Goal: Communication & Community: Answer question/provide support

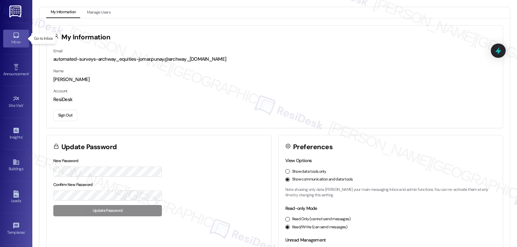
click at [19, 39] on div "Inbox" at bounding box center [16, 42] width 32 height 6
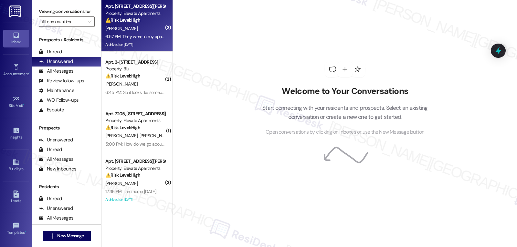
click at [132, 28] on div "[PERSON_NAME]" at bounding box center [135, 29] width 61 height 8
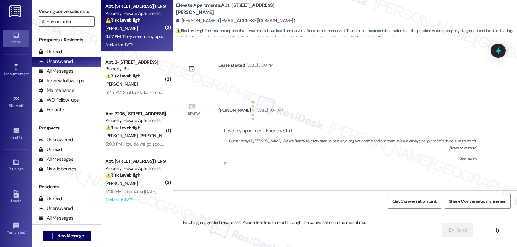
scroll to position [7370, 0]
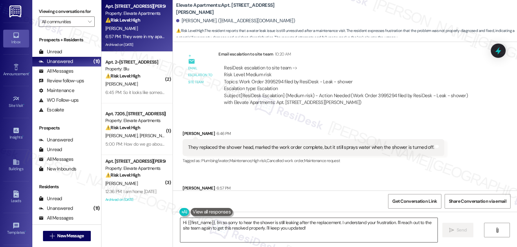
click at [246, 235] on textarea "Hi {{first_name}}, I'm so sorry to hear the shower is still leaking after the r…" at bounding box center [308, 230] width 257 height 24
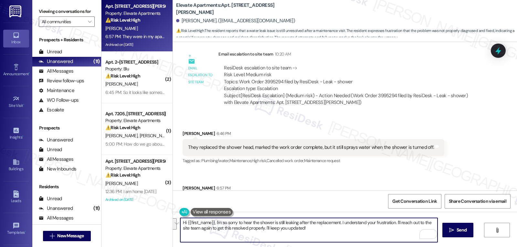
click at [368, 234] on textarea "Hi {{first_name}}, I'm so sorry to hear the shower is still leaking after the r…" at bounding box center [308, 230] width 257 height 24
drag, startPoint x: 392, startPoint y: 224, endPoint x: 416, endPoint y: 249, distance: 34.0
click at [416, 247] on html "Inbox Go to Inbox Announcement • Send A Text Announcement Site Visit • Go to Si…" at bounding box center [258, 123] width 517 height 247
click at [397, 232] on textarea "Hi {{first_name}}, I'm so sorry to hear the shower is still leaking after the r…" at bounding box center [308, 230] width 257 height 24
type textarea "Hi {{first_name}}, I'm so sorry to hear the shower is still leaking after the r…"
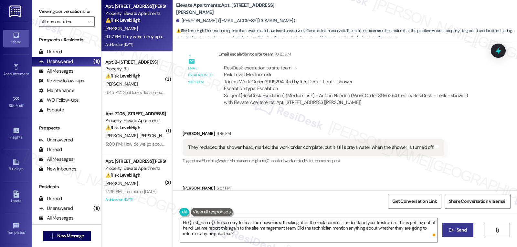
click at [458, 227] on span "Send" at bounding box center [461, 230] width 10 height 7
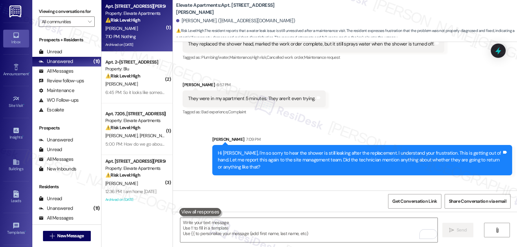
scroll to position [7474, 0]
click at [219, 236] on textarea "To enrich screen reader interactions, please activate Accessibility in Grammarl…" at bounding box center [308, 230] width 257 height 24
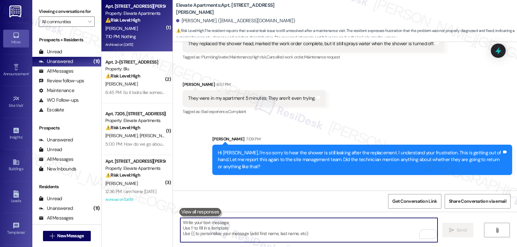
click at [497, 54] on icon at bounding box center [498, 51] width 8 height 8
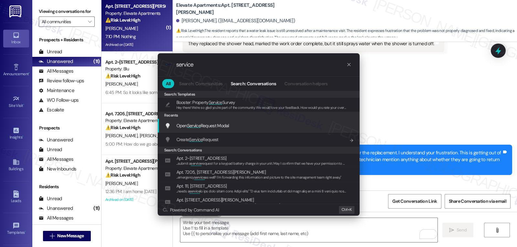
click at [200, 124] on span "Service" at bounding box center [194, 126] width 14 height 6
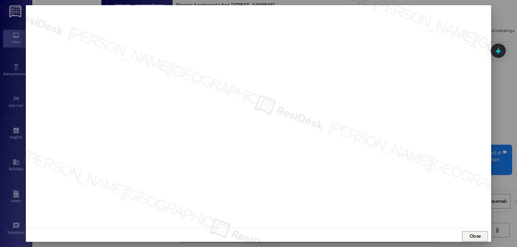
click at [481, 236] on button "Close" at bounding box center [475, 236] width 26 height 10
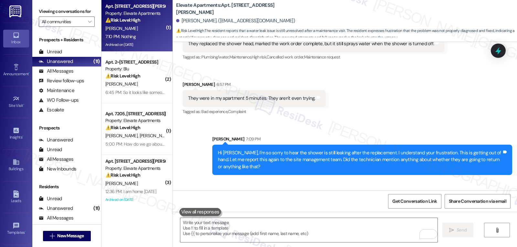
click at [355, 180] on div "Received via SMS Kimberly Cannon 7:10 PM Nothing Tags and notes" at bounding box center [345, 202] width 344 height 45
click at [501, 49] on icon at bounding box center [498, 50] width 11 height 11
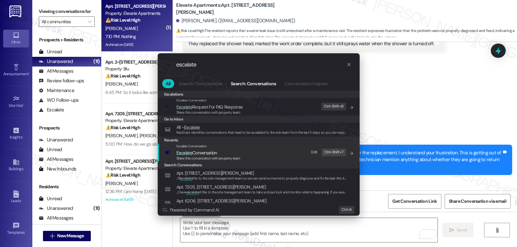
type input "escalate"
click at [216, 156] on span "Share this conversation with property team" at bounding box center [208, 158] width 64 height 5
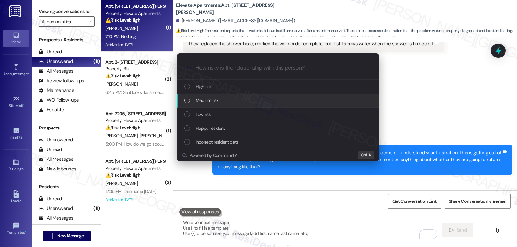
click at [212, 99] on span "Medium risk" at bounding box center [207, 100] width 23 height 7
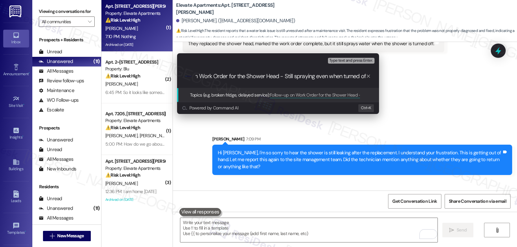
type input "Follow-up on Work Order for the Shower Head - Still spraying even when turned o…"
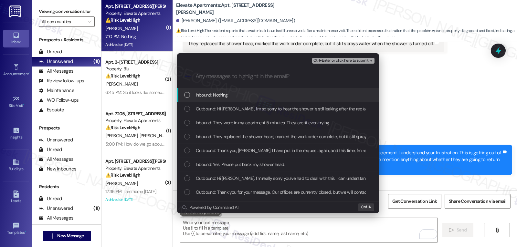
scroll to position [0, 0]
click at [182, 95] on div "Inbound: Nothing" at bounding box center [278, 95] width 202 height 14
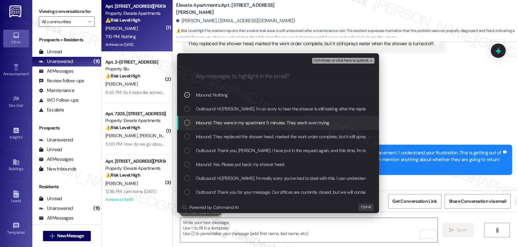
click at [185, 120] on div "Inbound: They were in my apartment 5 minutes. They aren't even trying." at bounding box center [278, 122] width 189 height 7
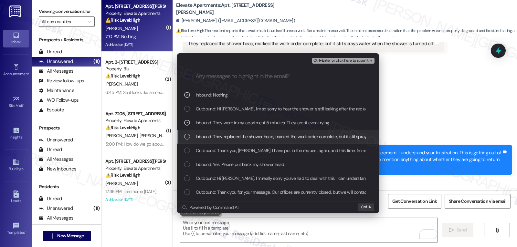
click at [191, 134] on div "Inbound: They replaced the shower head, marked the work order complete, but it …" at bounding box center [278, 136] width 189 height 7
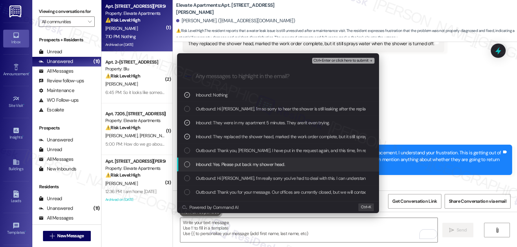
click at [189, 163] on div "List of options" at bounding box center [187, 164] width 6 height 6
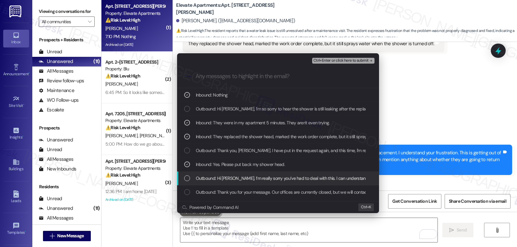
scroll to position [65, 0]
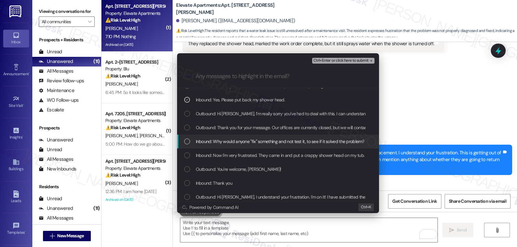
click at [186, 143] on div "List of options" at bounding box center [187, 142] width 6 height 6
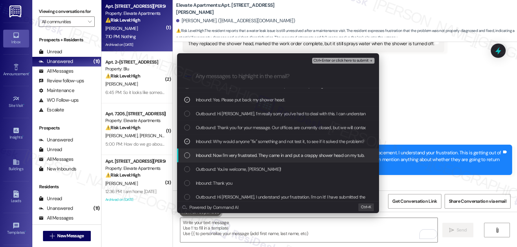
click at [187, 152] on div "Inbound: Now I'm very frustrated. They came in and put a crappy shower head on …" at bounding box center [278, 155] width 189 height 7
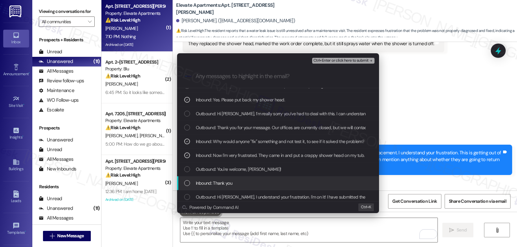
click at [188, 188] on div "Inbound: Thank you" at bounding box center [278, 183] width 202 height 14
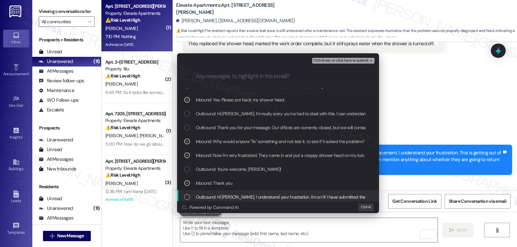
scroll to position [129, 0]
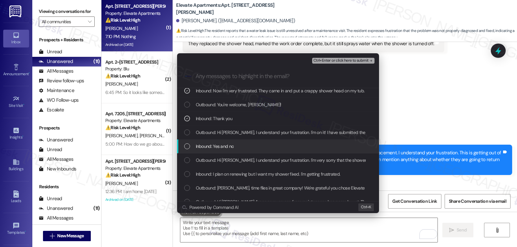
click at [191, 142] on div "Inbound: Yes and no" at bounding box center [278, 147] width 202 height 14
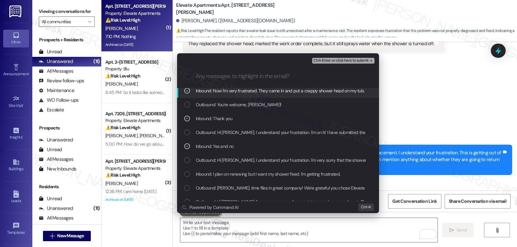
click at [353, 58] on span "Ctrl+Enter or click here to submit" at bounding box center [340, 60] width 55 height 5
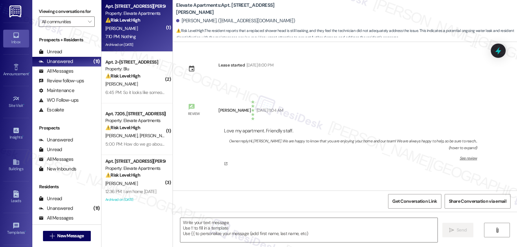
scroll to position [7493, 0]
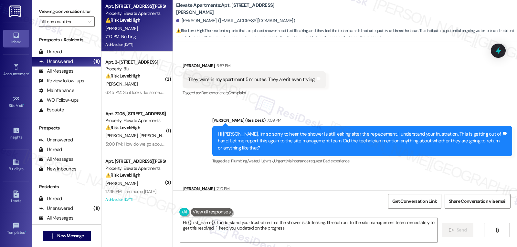
type textarea "Hi {{first_name}}, I understand your frustration that the shower is still leaki…"
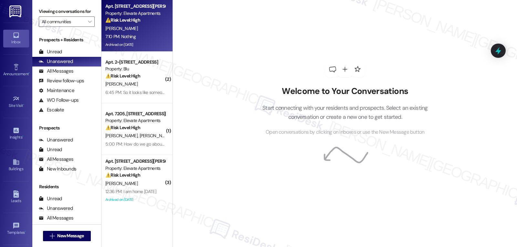
click at [136, 38] on div "7:10 PM: Nothing 7:10 PM: Nothing" at bounding box center [135, 37] width 61 height 8
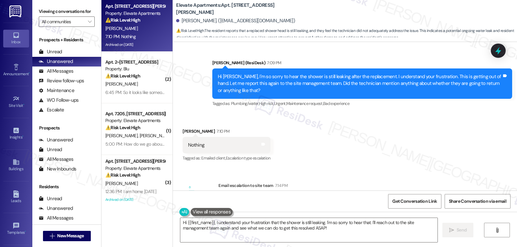
scroll to position [7573, 0]
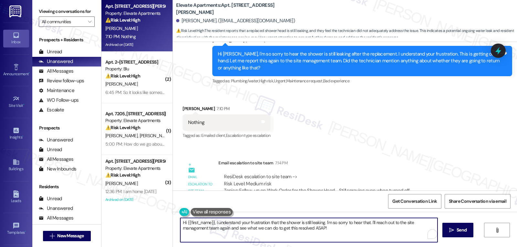
drag, startPoint x: 244, startPoint y: 228, endPoint x: 116, endPoint y: 214, distance: 128.4
click at [116, 214] on div "Apt. 6108, 2111 N. Austin Ave Property: Elevate Apartments ⚠️ Risk Level: High …" at bounding box center [308, 123] width 415 height 247
type textarea "I'm very sorry, Kimberly. I have escalated this to the site management team. On…"
click at [462, 234] on button " Send" at bounding box center [457, 230] width 31 height 15
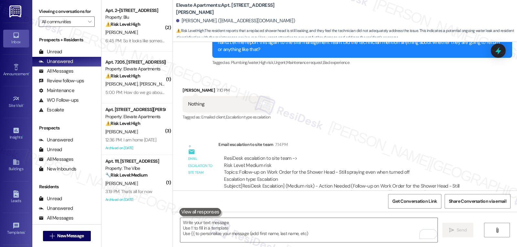
scroll to position [7618, 0]
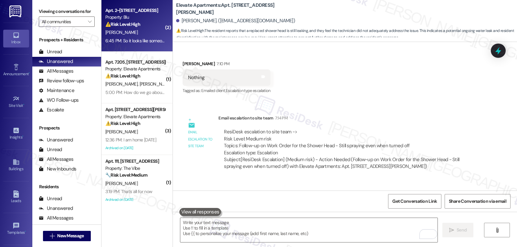
click at [138, 30] on div "A. Najera" at bounding box center [135, 32] width 61 height 8
type textarea "Fetching suggested responses. Please feel free to read through the conversation…"
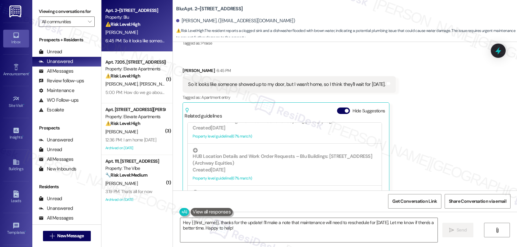
scroll to position [258, 0]
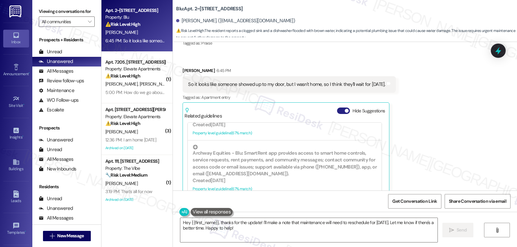
click at [337, 108] on button "Hide Suggestions" at bounding box center [343, 111] width 13 height 6
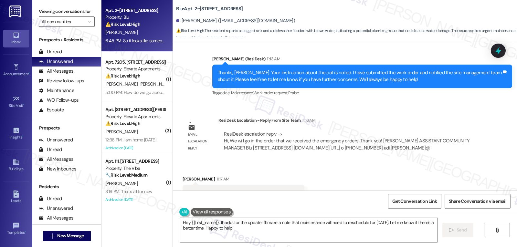
scroll to position [3081, 0]
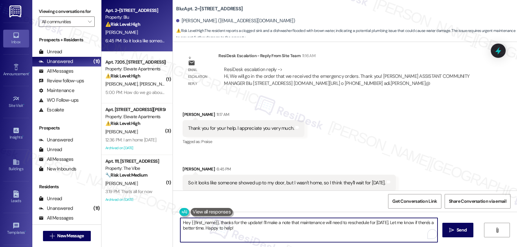
drag, startPoint x: 257, startPoint y: 223, endPoint x: 376, endPoint y: 262, distance: 125.1
click at [376, 247] on html "Inbox Go to Inbox Announcement • Send A Text Announcement Site Visit • Go to Si…" at bounding box center [258, 123] width 517 height 247
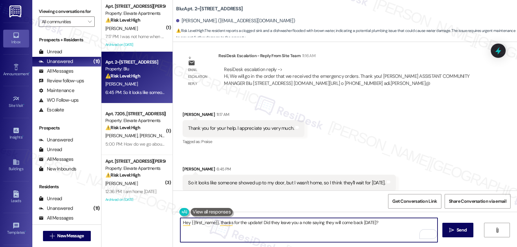
click at [392, 232] on textarea "Hey {{first_name}}, thanks for the update! Did they leave you a note saying the…" at bounding box center [308, 230] width 257 height 24
type textarea "Hey {{first_name}}, thanks for the update! Did they leave you a note saying the…"
click at [453, 234] on span " Send" at bounding box center [458, 230] width 20 height 7
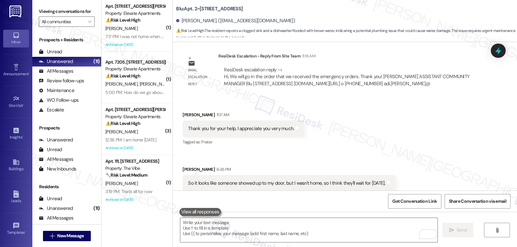
scroll to position [3126, 0]
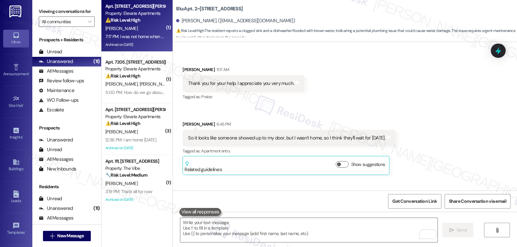
click at [132, 36] on div "7:17 PM: I was not home when they came. 7:17 PM: I was not home when they came." at bounding box center [143, 37] width 77 height 6
type textarea "Fetching suggested responses. Please feel free to read through the conversation…"
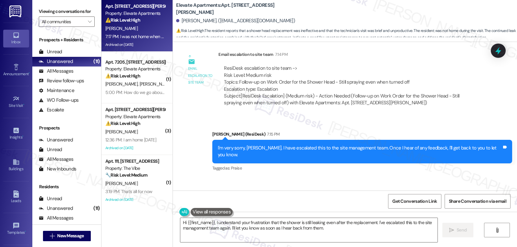
scroll to position [7682, 0]
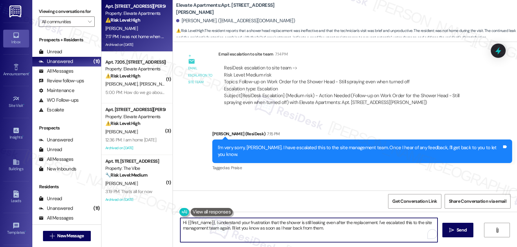
drag, startPoint x: 331, startPoint y: 236, endPoint x: 166, endPoint y: 214, distance: 166.1
click at [166, 215] on div "Apt. 6108, 2111 N. Austin Ave Property: Elevate Apartments ⚠️ Risk Level: High …" at bounding box center [308, 123] width 415 height 247
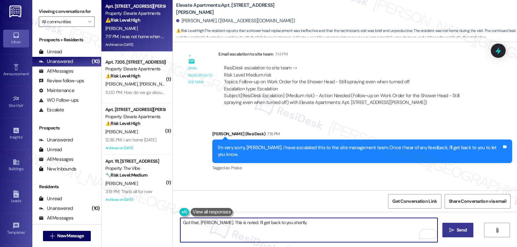
type textarea "Got that, Kimberly. This is noted. I'll get back to you shortly."
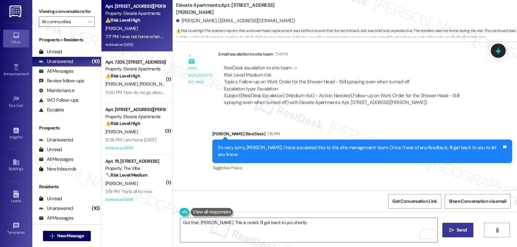
click at [457, 234] on button " Send" at bounding box center [457, 230] width 31 height 15
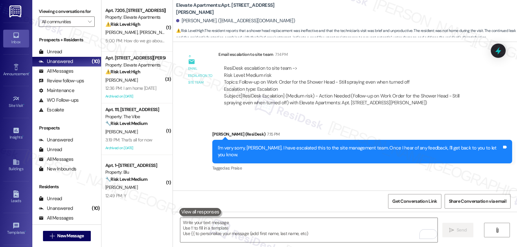
scroll to position [7727, 0]
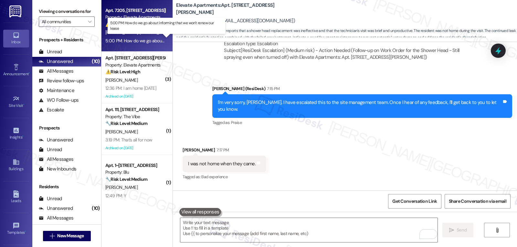
click at [107, 38] on div "5:00 PM: How do we go about informing that we won't renew our lease 5:00 PM: Ho…" at bounding box center [171, 41] width 133 height 6
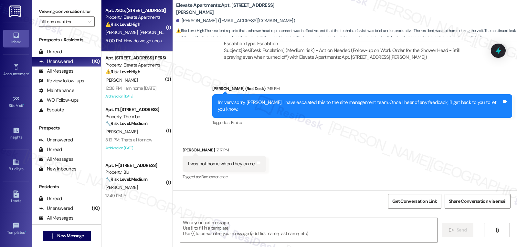
type textarea "Fetching suggested responses. Please feel free to read through the conversation…"
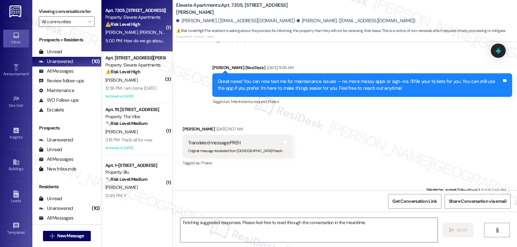
scroll to position [1554, 0]
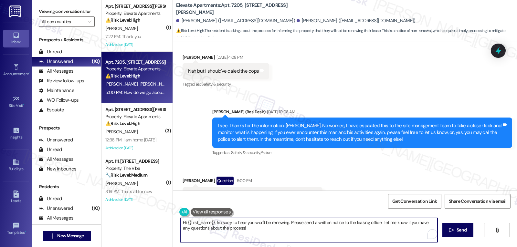
drag, startPoint x: 378, startPoint y: 223, endPoint x: 424, endPoint y: 262, distance: 60.5
click at [424, 247] on html "Inbox Go to Inbox Announcement • Send A Text Announcement Site Visit • Go to Si…" at bounding box center [258, 123] width 517 height 247
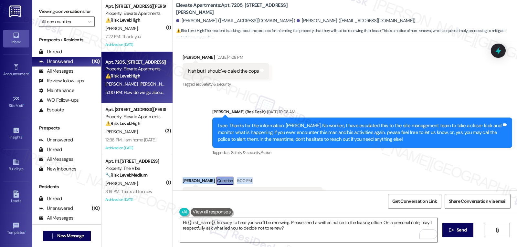
drag, startPoint x: 176, startPoint y: 154, endPoint x: 281, endPoint y: 226, distance: 127.1
click at [281, 226] on div "Lease started Aug 26, 2024 at 8:00 PM Survey, sent via SMS Residesk Automated S…" at bounding box center [345, 165] width 344 height 247
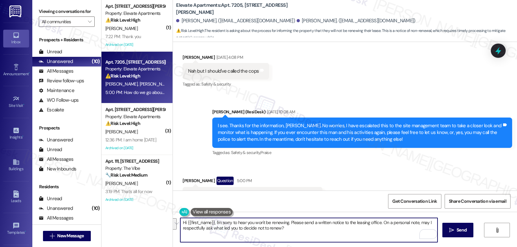
drag, startPoint x: 296, startPoint y: 229, endPoint x: 172, endPoint y: 152, distance: 146.4
click at [173, 152] on div "Lease started Aug 26, 2024 at 8:00 PM Survey, sent via SMS Residesk Automated S…" at bounding box center [345, 165] width 344 height 247
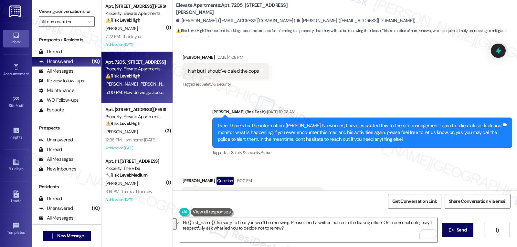
click at [296, 228] on textarea "Hi {{first_name}}, I'm sorry to hear you won't be renewing. Please send a writt…" at bounding box center [308, 230] width 257 height 24
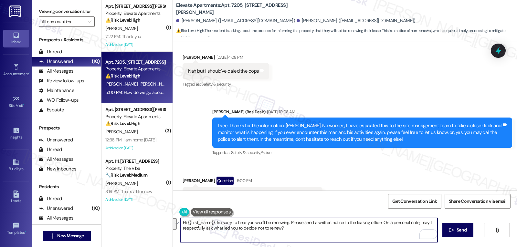
click at [288, 232] on textarea "Hi {{first_name}}, I'm sorry to hear you won't be renewing. Please send a writt…" at bounding box center [308, 230] width 257 height 24
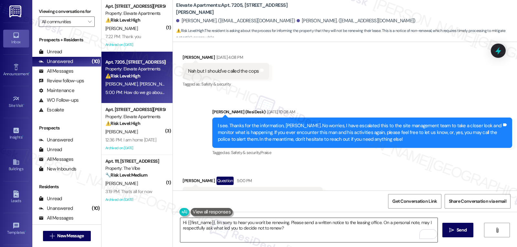
click at [295, 234] on textarea "Hi {{first_name}}, I'm sorry to hear you won't be renewing. Please send a writt…" at bounding box center [308, 230] width 257 height 24
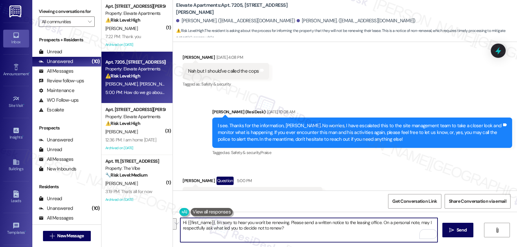
drag, startPoint x: 211, startPoint y: 221, endPoint x: 415, endPoint y: 257, distance: 207.0
click at [415, 247] on html "Inbox Go to Inbox Announcement • Send A Text Announcement Site Visit • Go to Si…" at bounding box center [258, 123] width 517 height 247
paste textarea "I’m sorry to hear you won’t be renewing. When you have a moment, please send a …"
click at [212, 223] on textarea "Hi {{first_name}}, I’m sorry to hear you won’t be renewing. When you have a mom…" at bounding box center [308, 230] width 257 height 24
click at [252, 239] on textarea "Hi {{first_name}}, I’m sorry to hear you won’t be renewing. When you have a mom…" at bounding box center [308, 230] width 257 height 24
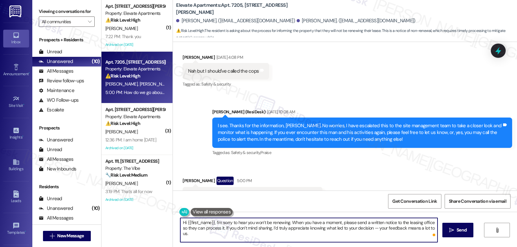
click at [374, 228] on textarea "Hi {{first_name}}, I’m sorry to hear you won’t be renewing. When you have a mom…" at bounding box center [308, 230] width 257 height 24
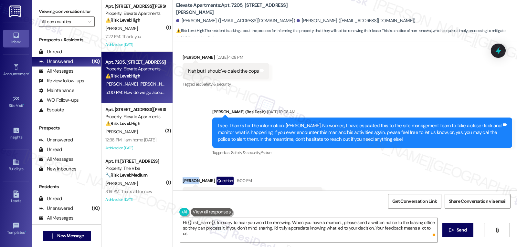
drag, startPoint x: 192, startPoint y: 154, endPoint x: 170, endPoint y: 154, distance: 22.6
click at [173, 162] on div "Received via SMS Zachary Otte Question 5:00 PM How do we go about informing tha…" at bounding box center [345, 190] width 344 height 56
copy div "Zachary"
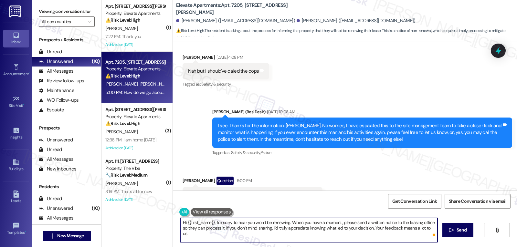
drag, startPoint x: 184, startPoint y: 223, endPoint x: 209, endPoint y: 222, distance: 25.5
click at [209, 222] on textarea "Hi {{first_name}}, I’m sorry to hear you won’t be renewing. When you have a mom…" at bounding box center [308, 230] width 257 height 24
paste textarea "Zachary"
click at [423, 230] on textarea "Hi Zachary, I’m sorry to hear you won’t be renewing. When you have a moment, pl…" at bounding box center [308, 230] width 257 height 24
type textarea "Hi Zachary, I’m sorry to hear you won’t be renewing. When you have a moment, pl…"
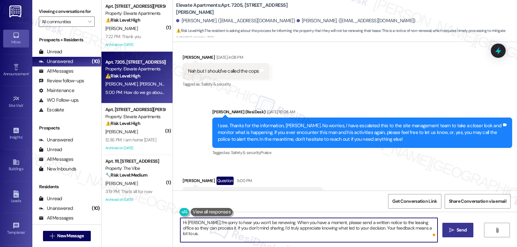
click at [461, 232] on span "Send" at bounding box center [461, 230] width 10 height 7
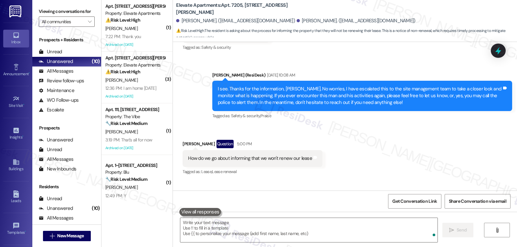
scroll to position [1606, 0]
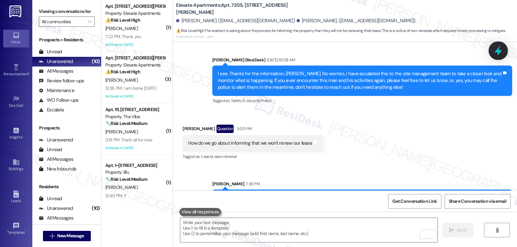
click at [502, 48] on icon at bounding box center [498, 50] width 11 height 11
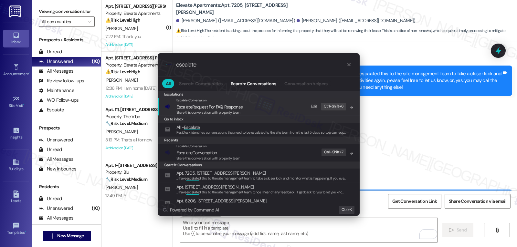
type input "escalate"
click at [388, 117] on div ".cls-1{fill:#0a055f;}.cls-2{fill:#0cc4c4;} resideskLogoBlueOrange escalate All …" at bounding box center [258, 123] width 517 height 247
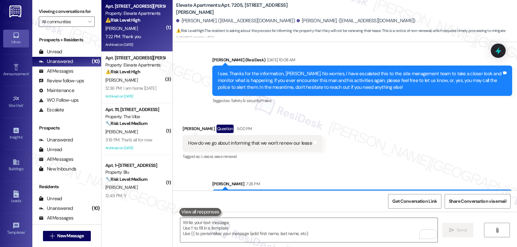
click at [137, 36] on div "7:22 PM: Thank you 7:22 PM: Thank you" at bounding box center [135, 37] width 61 height 8
type textarea "Fetching suggested responses. Please feel free to read through the conversation…"
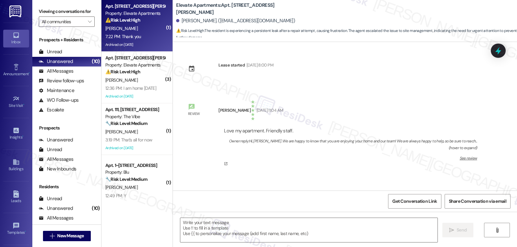
scroll to position [7790, 0]
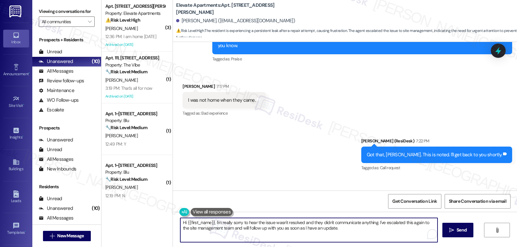
click at [218, 235] on textarea "Hi {{first_name}}, I'm really sorry to hear the issue wasn't resolved and they …" at bounding box center [308, 230] width 257 height 24
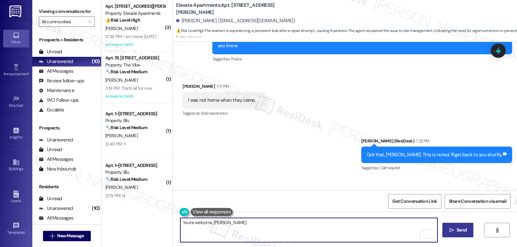
type textarea "You're welcome, Kimberly."
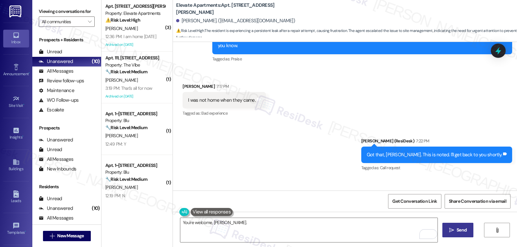
click at [446, 229] on button " Send" at bounding box center [457, 230] width 31 height 15
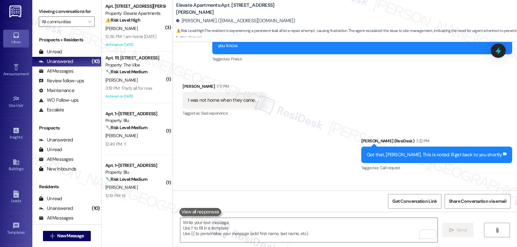
scroll to position [7836, 0]
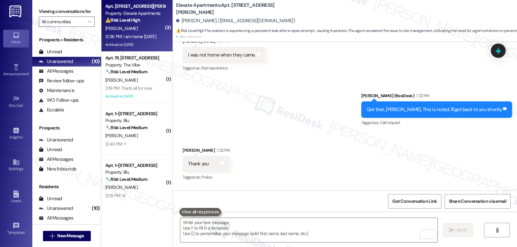
click at [140, 28] on div "J. Suppes" at bounding box center [135, 29] width 61 height 8
type textarea "Fetching suggested responses. Please feel free to read through the conversation…"
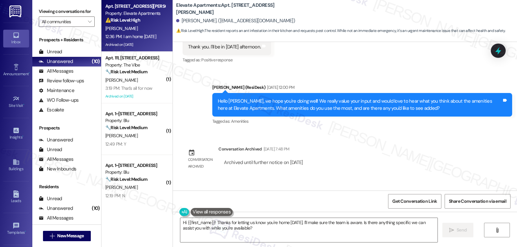
scroll to position [3811, 0]
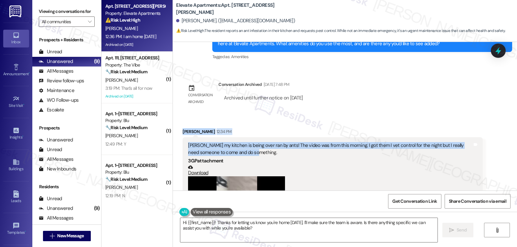
drag, startPoint x: 179, startPoint y: 111, endPoint x: 271, endPoint y: 132, distance: 95.0
click at [271, 132] on div "Jamie Suppes 12:34 PM Sarah my kitchen is being over ran by ants! The video was…" at bounding box center [332, 195] width 300 height 135
copy div "Jamie Suppes 12:34 PM Sarah my kitchen is being over ran by ants! The video was…"
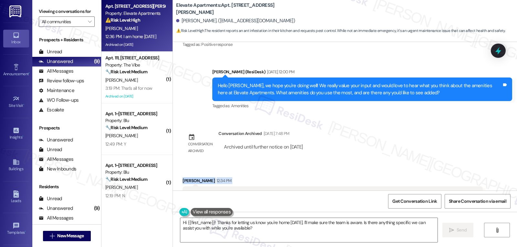
scroll to position [3746, 0]
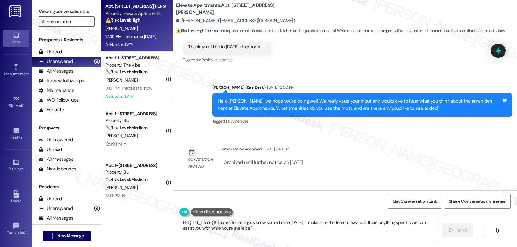
click at [234, 234] on textarea "Hi {{first_name}}! Thanks for letting us know you're home today. I'll make sure…" at bounding box center [308, 230] width 257 height 24
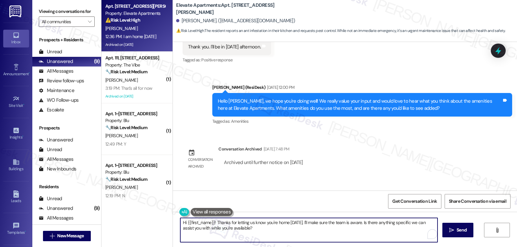
paste textarea "I’m so sorry you’re dealing with an ant problem like this, I know how frustrati…"
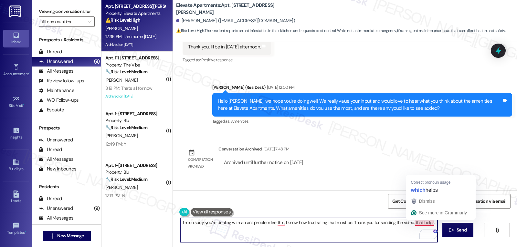
click at [420, 223] on textarea "I’m so sorry you’re dealing with an ant problem like this, I know how frustrati…" at bounding box center [308, 230] width 257 height 24
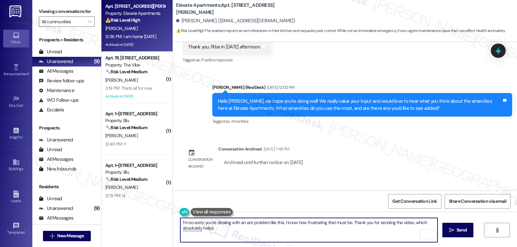
click at [237, 234] on textarea "I’m so sorry you’re dealing with an ant problem like this. I know how frustrati…" at bounding box center [308, 230] width 257 height 24
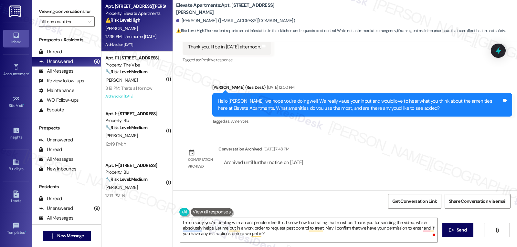
drag, startPoint x: 189, startPoint y: 176, endPoint x: 172, endPoint y: 176, distance: 17.1
copy div "Jamie"
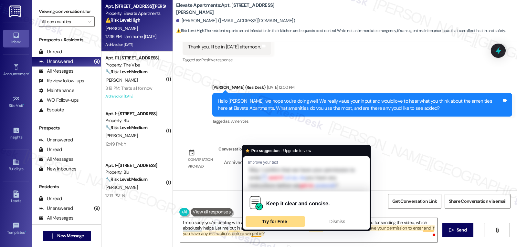
click at [276, 224] on span "Try for Free" at bounding box center [274, 221] width 25 height 5
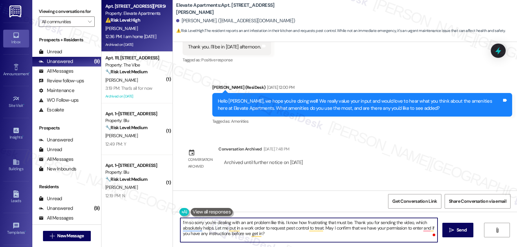
click at [261, 224] on textarea "I’m so sorry you’re dealing with an ant problem like this. I know how frustrati…" at bounding box center [308, 230] width 257 height 24
paste textarea "Jamie"
click at [294, 240] on textarea "Jamie, I’m so sorry you’re dealing with an ant problem like this. I know how fr…" at bounding box center [308, 230] width 257 height 24
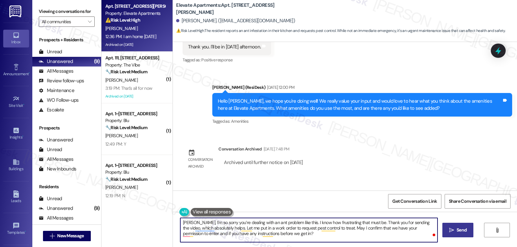
type textarea "Jamie, I’m so sorry you’re dealing with an ant problem like this. I know how fr…"
click at [463, 235] on button " Send" at bounding box center [457, 230] width 31 height 15
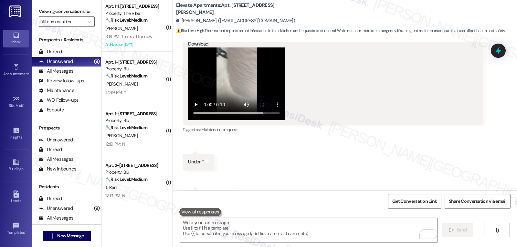
scroll to position [3999, 0]
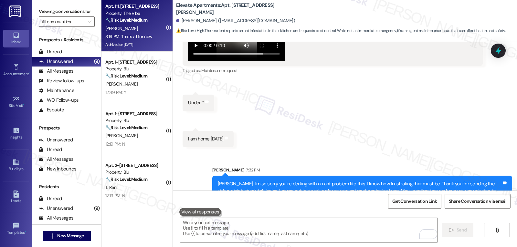
click at [149, 18] on div "🔧 Risk Level: Medium The resident is following up on a missed pest control appo…" at bounding box center [135, 20] width 60 height 7
type textarea "Fetching suggested responses. Please feel free to read through the conversation…"
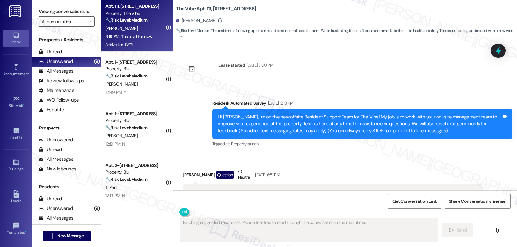
scroll to position [6702, 0]
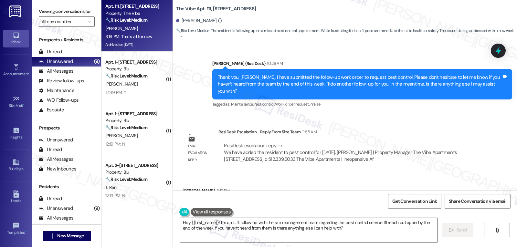
click at [213, 237] on textarea "Hey {{first_name}}! I'm on it. I'll follow up with the site management team reg…" at bounding box center [308, 230] width 257 height 24
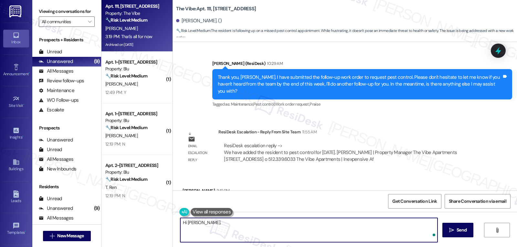
type textarea "Hi Thomas"
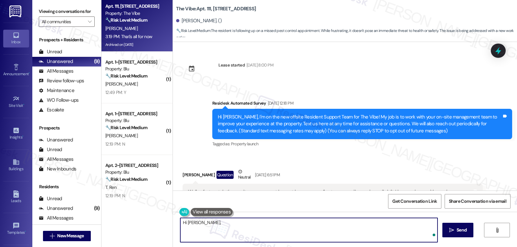
scroll to position [6702, 0]
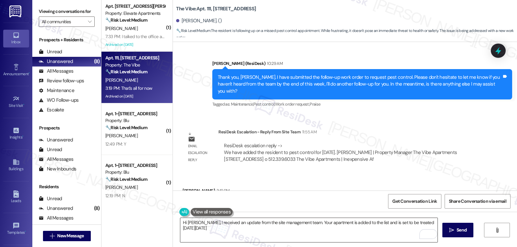
drag, startPoint x: 198, startPoint y: 229, endPoint x: 201, endPoint y: 229, distance: 3.6
click at [198, 229] on textarea "Hi Thomas, I received an update from the site management team. Your apartment i…" at bounding box center [308, 230] width 257 height 24
click at [217, 229] on textarea "Hi Thomas, I received an update from the site management team. Your apartment i…" at bounding box center [308, 230] width 257 height 24
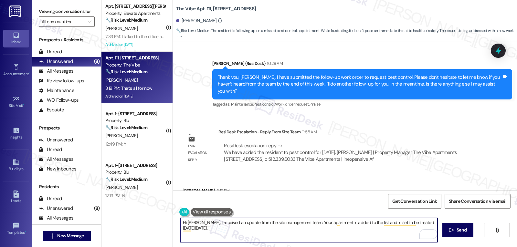
paste textarea "If anything comes up or if you have any questions, just give me a shout. I’m he…"
click at [362, 227] on textarea "Hi Thomas, I received an update from the site management team. Your apartment i…" at bounding box center [308, 230] width 257 height 24
type textarea "Hi Thomas, I received an update from the site management team. Your apartment i…"
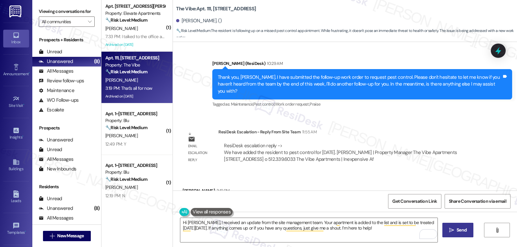
click at [456, 230] on span "Send" at bounding box center [461, 230] width 10 height 7
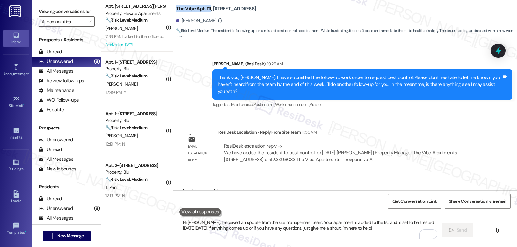
drag, startPoint x: 171, startPoint y: 9, endPoint x: 260, endPoint y: 34, distance: 92.9
click at [206, 10] on div "The Vibe: Apt. 111, 1070 Mearns Meadow Blvd Thomas Smith. () 🔧 Risk Level: Medi…" at bounding box center [345, 20] width 344 height 36
copy b "The Vibe: Apt. 111"
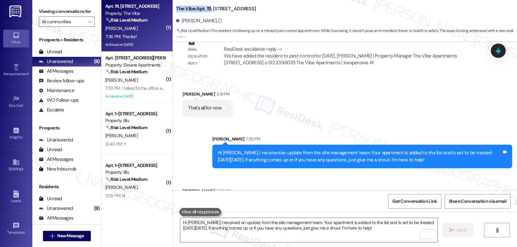
scroll to position [6799, 0]
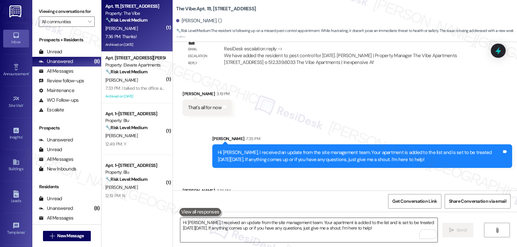
click at [207, 228] on textarea "Hi Thomas, I received an update from the site management team. Your apartment i…" at bounding box center [308, 230] width 257 height 24
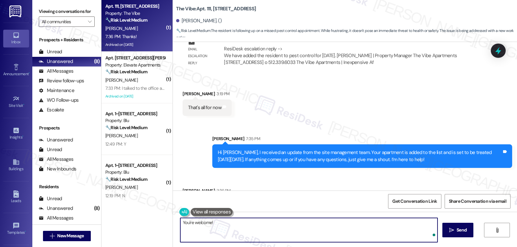
type textarea "You're welcome!"
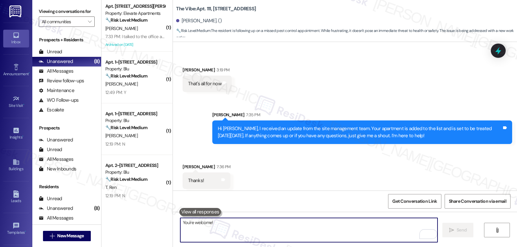
scroll to position [6844, 0]
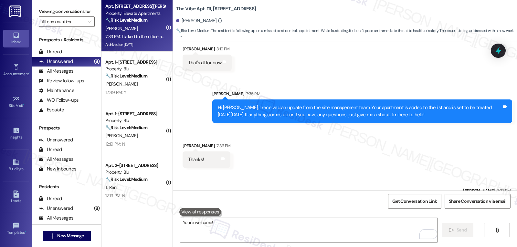
click at [135, 27] on div "J. Suppes" at bounding box center [135, 29] width 61 height 8
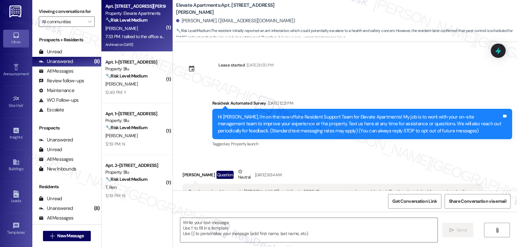
scroll to position [4063, 0]
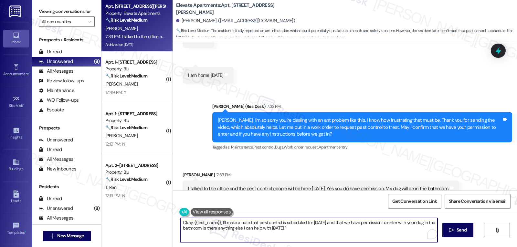
click at [302, 230] on textarea "Okay {{first_name}}, I'll make a note that pest control is scheduled for Thursd…" at bounding box center [308, 230] width 257 height 24
drag, startPoint x: 218, startPoint y: 222, endPoint x: 244, endPoint y: 220, distance: 25.9
click at [244, 220] on textarea "Okay {{first_name}}, I'll make a note that pest control is scheduled for Thursd…" at bounding box center [308, 230] width 257 height 24
drag, startPoint x: 331, startPoint y: 223, endPoint x: 310, endPoint y: 248, distance: 32.5
click at [310, 247] on html "Inbox Go to Inbox Announcement • Send A Text Announcement Site Visit • Go to Si…" at bounding box center [258, 123] width 517 height 247
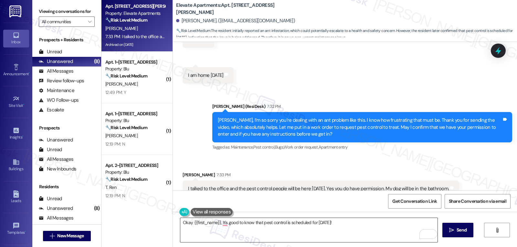
click at [338, 223] on textarea "Okay {{first_name}}, It's good to know that pest control is scheduled for Thurs…" at bounding box center [308, 230] width 257 height 24
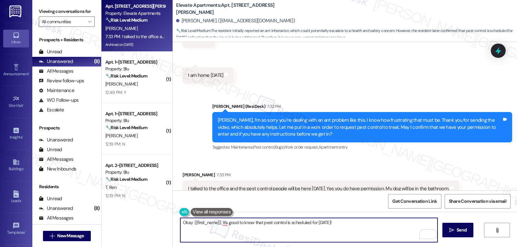
paste textarea "If there’s ever anything you need or any questions you have, I’m just a message…"
click at [269, 232] on textarea "Okay {{first_name}}, it's good to know that pest control is scheduled for Thurs…" at bounding box center [308, 230] width 257 height 24
type textarea "Okay {{first_name}}, it's good to know that pest control is scheduled for Thurs…"
click at [454, 233] on span " Send" at bounding box center [458, 230] width 20 height 7
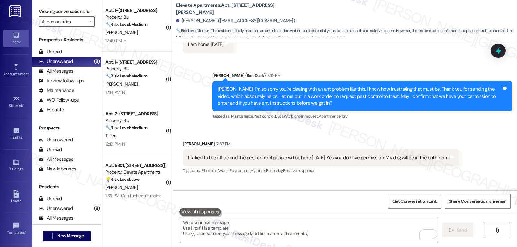
scroll to position [4115, 0]
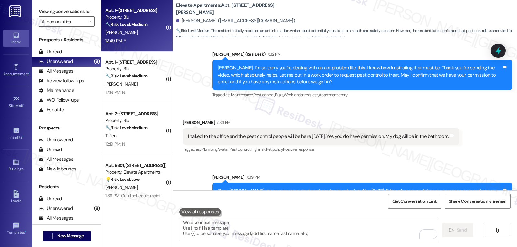
click at [140, 33] on div "J. Deangelo" at bounding box center [135, 32] width 61 height 8
type textarea "Fetching suggested responses. Please feel free to read through the conversation…"
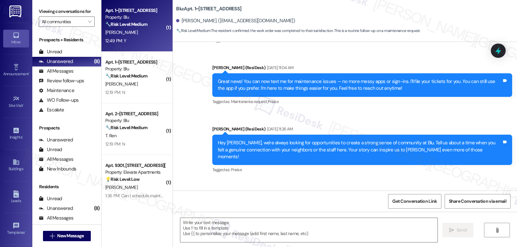
type textarea "Fetching suggested responses. Please feel free to read through the conversation…"
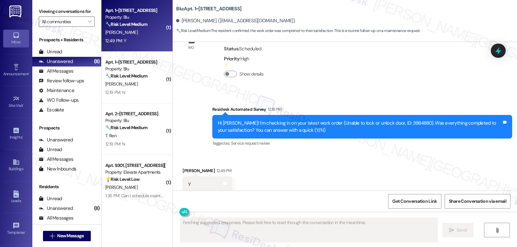
scroll to position [705, 0]
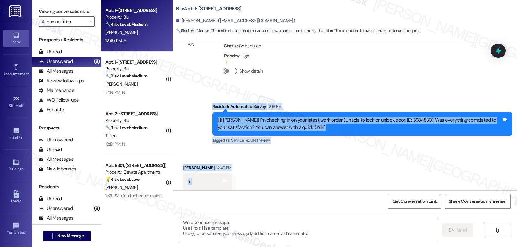
drag, startPoint x: 209, startPoint y: 93, endPoint x: 213, endPoint y: 172, distance: 79.6
click at [213, 172] on div "Lease started Feb 23, 2025 at 7:00 PM Survey, sent via SMS Residesk Automated S…" at bounding box center [345, 116] width 344 height 149
copy div "Residesk Automated Survey 12:18 PM Hi James! I'm checking in on your latest wor…"
click at [197, 230] on textarea at bounding box center [308, 230] width 257 height 24
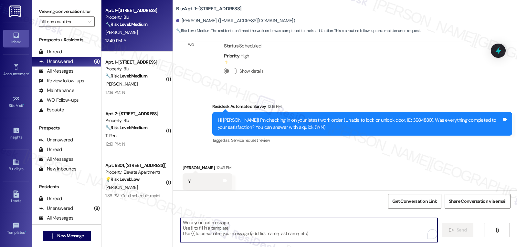
paste textarea "Thanks for letting me know, James! I’m glad that’s all taken care of. If you ev…"
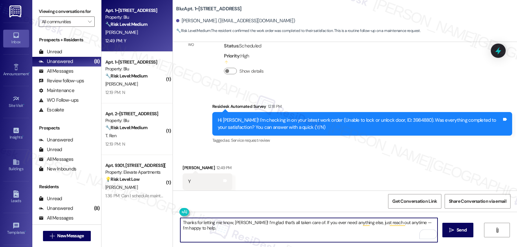
click at [406, 223] on textarea "Thanks for letting me know, James! I’m glad that’s all taken care of. If you ev…" at bounding box center [308, 230] width 257 height 24
type textarea "Thanks for letting me know, James! I’m glad that’s all taken care of. If you ev…"
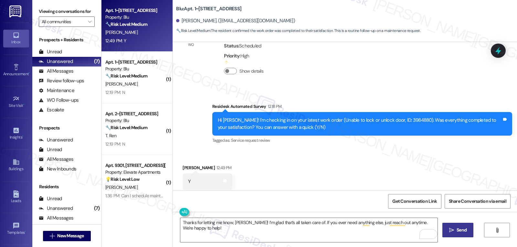
click at [451, 234] on button " Send" at bounding box center [457, 230] width 31 height 15
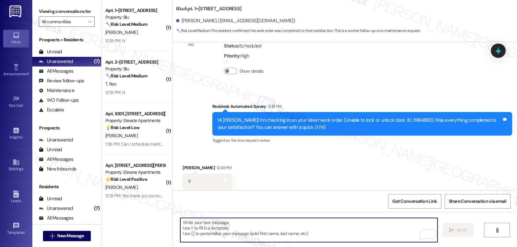
drag, startPoint x: 265, startPoint y: 230, endPoint x: 267, endPoint y: 224, distance: 6.7
click at [265, 228] on textarea "To enrich screen reader interactions, please activate Accessibility in Grammarl…" at bounding box center [308, 230] width 257 height 24
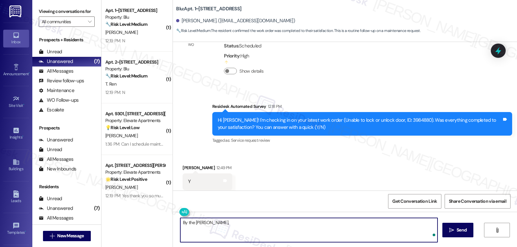
paste textarea "I hope you’re enjoying your time at {{property}}! Has it been meeting your expe…"
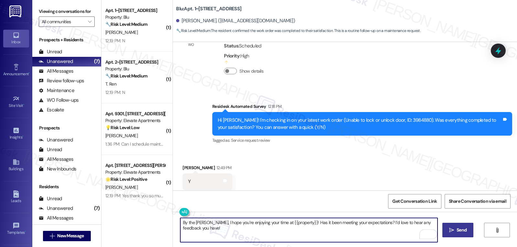
type textarea "By the way, James, I hope you’re enjoying your time at {{property}}! Has it bee…"
click at [458, 230] on span "Send" at bounding box center [461, 230] width 10 height 7
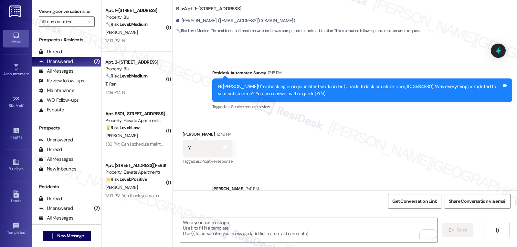
scroll to position [796, 0]
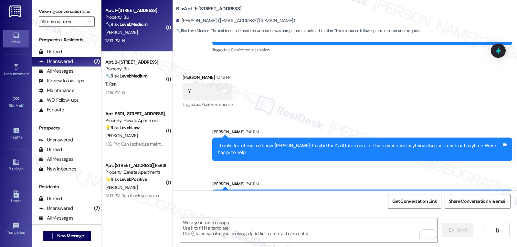
click at [135, 27] on strong "🔧 Risk Level: Medium" at bounding box center [126, 24] width 42 height 6
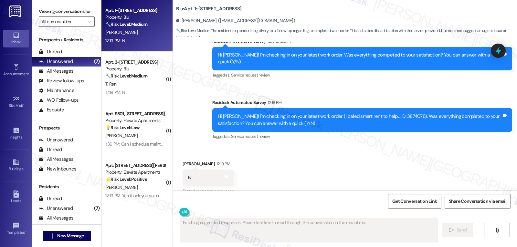
scroll to position [773, 0]
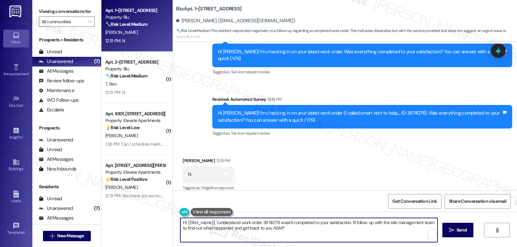
drag, startPoint x: 348, startPoint y: 222, endPoint x: 435, endPoint y: 262, distance: 96.3
click at [435, 247] on html "Inbox Go to Inbox Announcement • Send A Text Announcement Site Visit • Go to Si…" at bounding box center [258, 123] width 517 height 247
type textarea "Hi {{first_name}}, I understand work order 3874076 wasn't completed to your sat…"
click at [469, 234] on button " Send" at bounding box center [457, 230] width 31 height 15
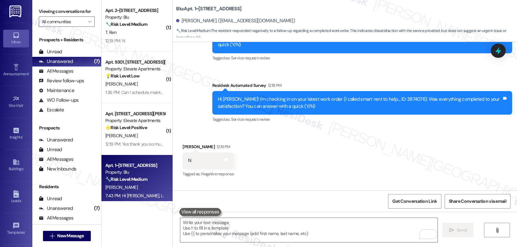
scroll to position [825, 0]
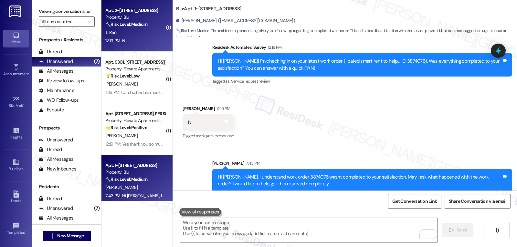
click at [122, 39] on div "12:19 PM: N 12:19 PM: N" at bounding box center [135, 41] width 61 height 8
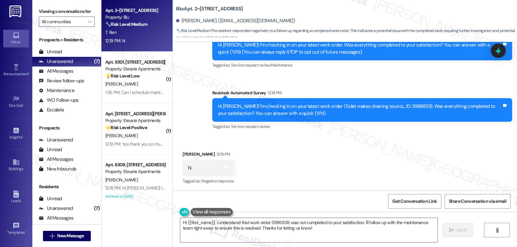
scroll to position [85, 0]
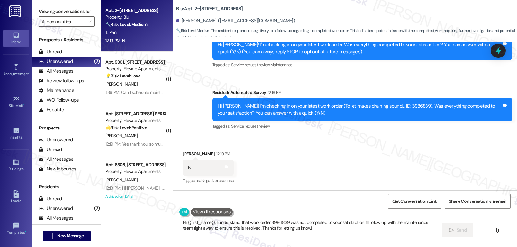
click at [346, 234] on textarea "Hi {{first_name}}, I understand that work order 3986839 was not completed to yo…" at bounding box center [308, 230] width 257 height 24
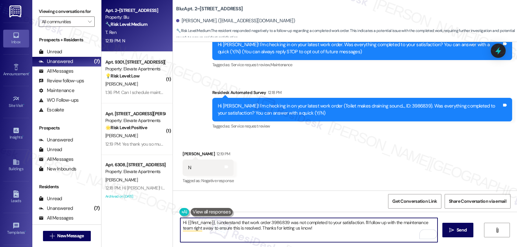
drag, startPoint x: 360, startPoint y: 223, endPoint x: 379, endPoint y: 262, distance: 43.9
click at [379, 247] on html "Inbox Go to Inbox Announcement • Send A Text Announcement Site Visit • Go to Si…" at bounding box center [258, 123] width 517 height 247
type textarea "Hi {{first_name}}, I understand that work order 3986839 was not completed to yo…"
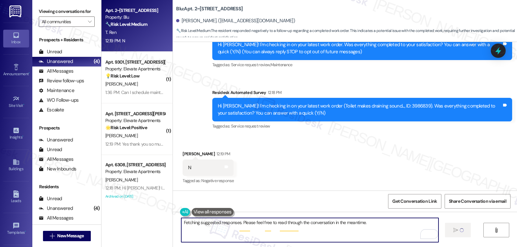
scroll to position [85, 0]
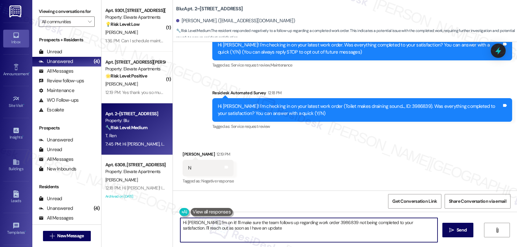
type textarea "Hi Timmy, I'm on it! I'll make sure the team follows up regarding work order 39…"
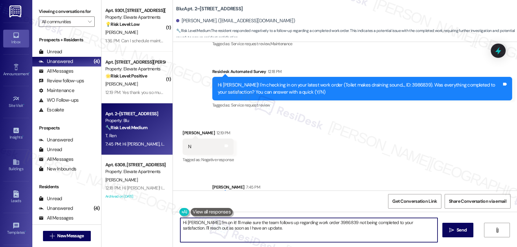
scroll to position [137, 0]
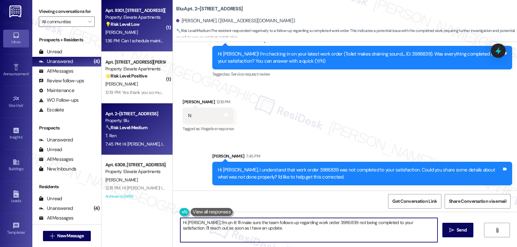
click at [152, 32] on div "E. Davis" at bounding box center [135, 32] width 61 height 8
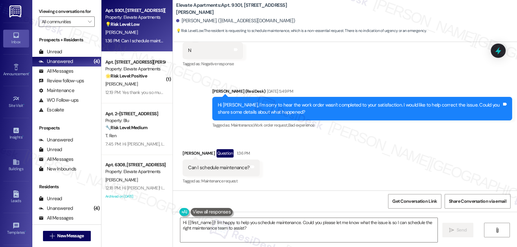
scroll to position [1226, 0]
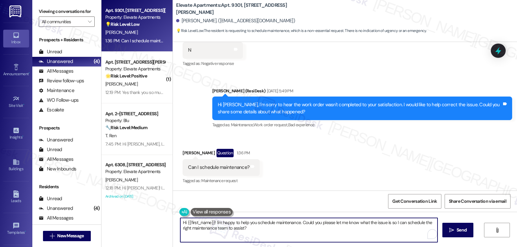
click at [259, 231] on textarea "Hi {{first_name}}! I'm happy to help you schedule maintenance. Could you please…" at bounding box center [308, 230] width 257 height 24
click at [261, 224] on textarea "Hi {{first_name}}! I'm happy to help you schedule maintenance. Could you please…" at bounding box center [308, 230] width 257 height 24
drag, startPoint x: 397, startPoint y: 223, endPoint x: 435, endPoint y: 258, distance: 51.2
click at [435, 247] on html "Inbox Go to Inbox Announcement • Send A Text Announcement Site Visit • Go to Si…" at bounding box center [258, 123] width 517 height 247
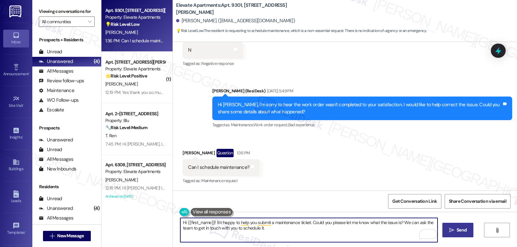
type textarea "Hi {{first_name}}! I'm happy to help you submit a maintenance ticket. Could you…"
click at [463, 228] on span "Send" at bounding box center [461, 230] width 10 height 7
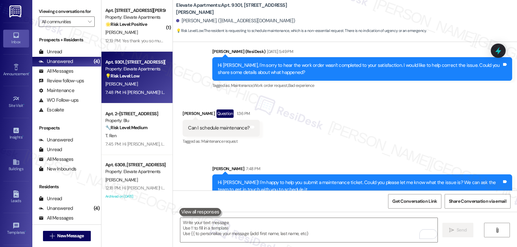
scroll to position [1278, 0]
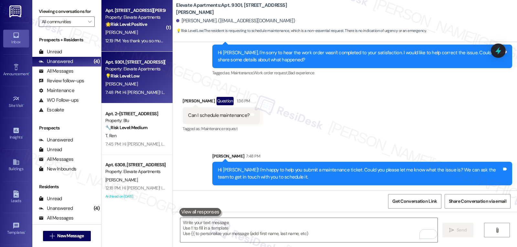
click at [132, 33] on div "N. Cook" at bounding box center [135, 32] width 61 height 8
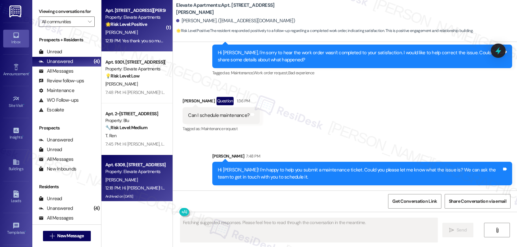
scroll to position [698, 0]
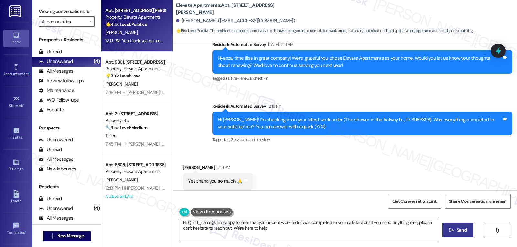
type textarea "Hi {{first_name}}, I'm happy to hear that your recent work order was completed …"
click at [271, 235] on textarea "Hi {{first_name}}, I'm happy to hear that your recent work order was completed …" at bounding box center [308, 230] width 257 height 24
click at [452, 233] on icon "" at bounding box center [451, 230] width 5 height 5
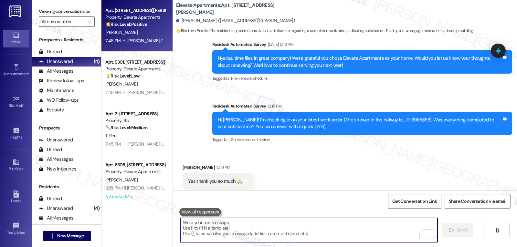
drag, startPoint x: 247, startPoint y: 227, endPoint x: 254, endPoint y: 225, distance: 7.8
click at [248, 227] on textarea "To enrich screen reader interactions, please activate Accessibility in Grammarl…" at bounding box center [308, 230] width 257 height 24
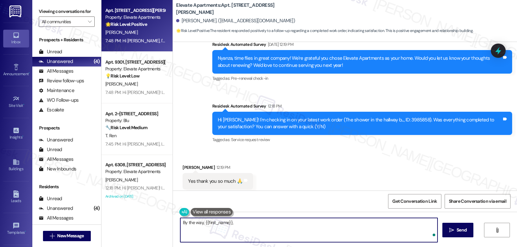
paste textarea "I’d love to know—has your experience at {{property}} been what you expected? Yo…"
type textarea "By the way, {{first_name}}, I’d love to know—has your experience at {{property}…"
click at [463, 229] on span "Send" at bounding box center [461, 230] width 10 height 7
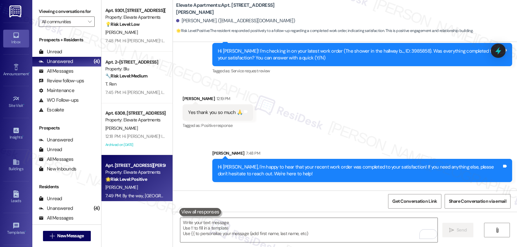
scroll to position [795, 0]
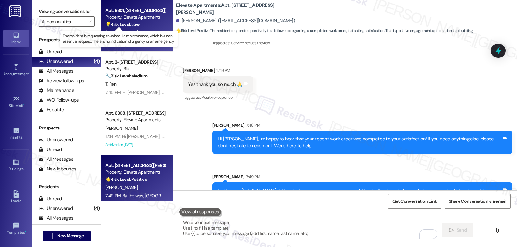
click at [132, 26] on strong "💡 Risk Level: Low" at bounding box center [122, 24] width 34 height 6
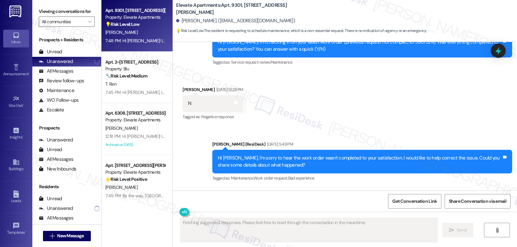
scroll to position [1226, 0]
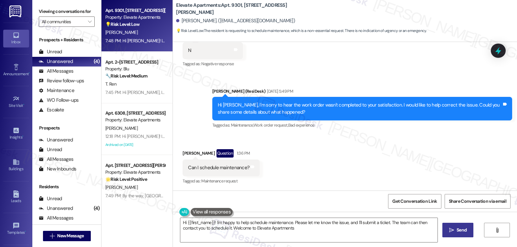
type textarea "Hi {{first_name}}! I'm happy to help schedule maintenance. Please let me know t…"
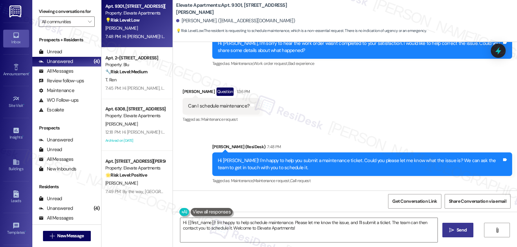
scroll to position [5, 0]
